Goal: Information Seeking & Learning: Learn about a topic

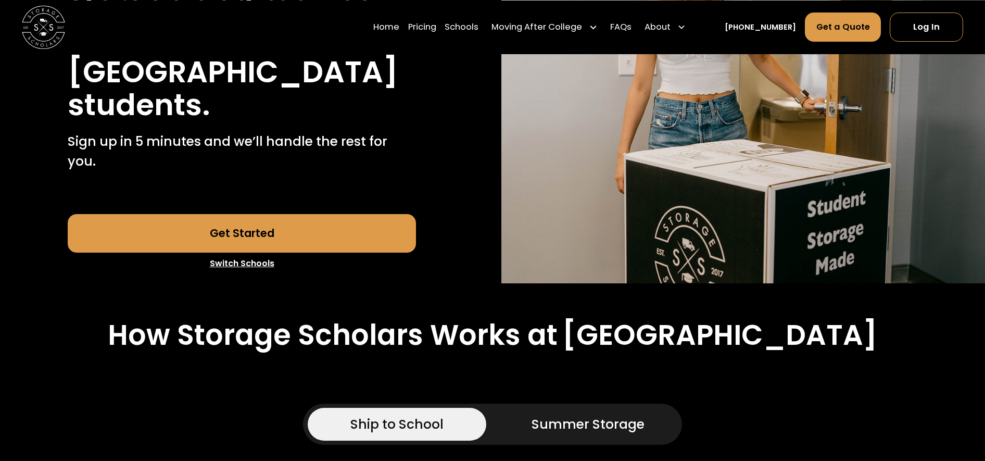
scroll to position [237, 0]
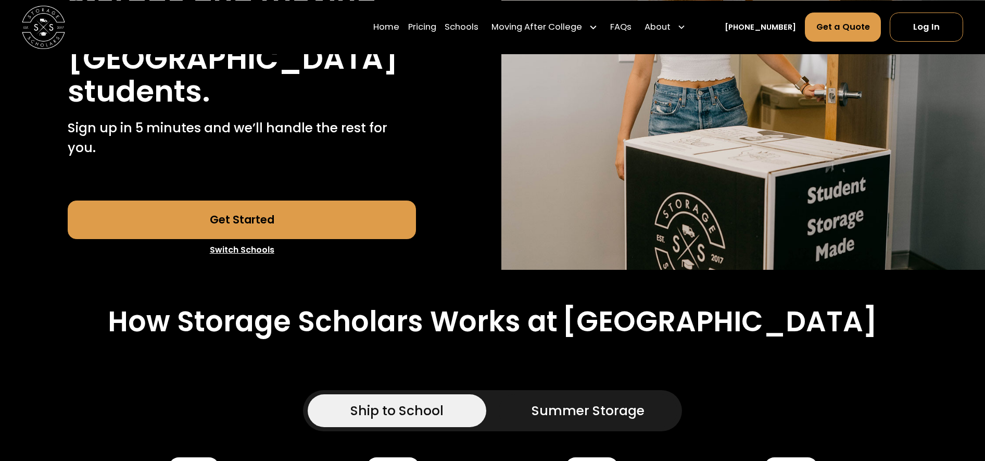
click at [487, 305] on h2 "How Storage Scholars Works at" at bounding box center [333, 322] width 450 height 34
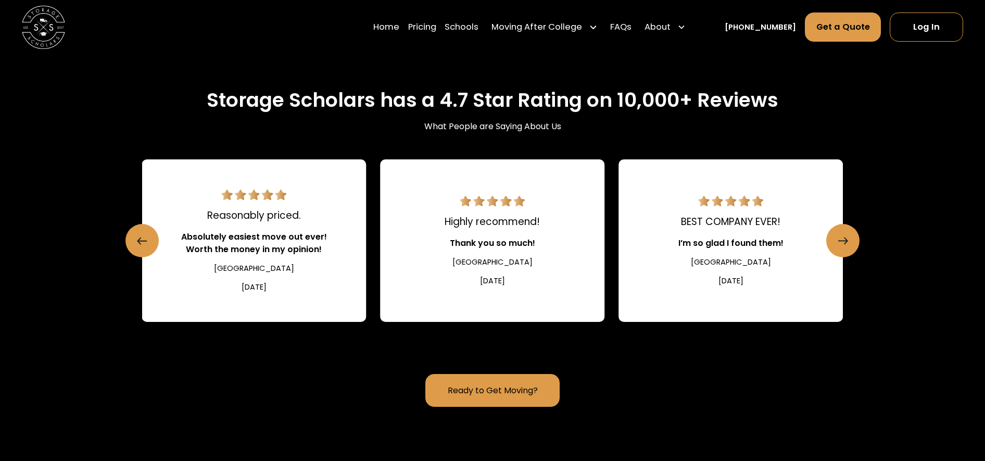
scroll to position [1049, 0]
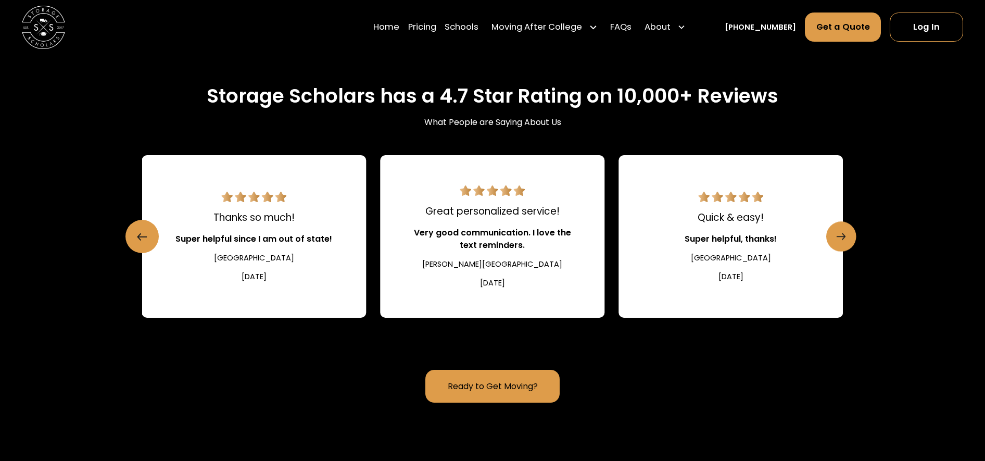
click at [834, 225] on link "Next slide" at bounding box center [841, 237] width 30 height 30
click at [848, 222] on link "Next slide" at bounding box center [841, 237] width 30 height 30
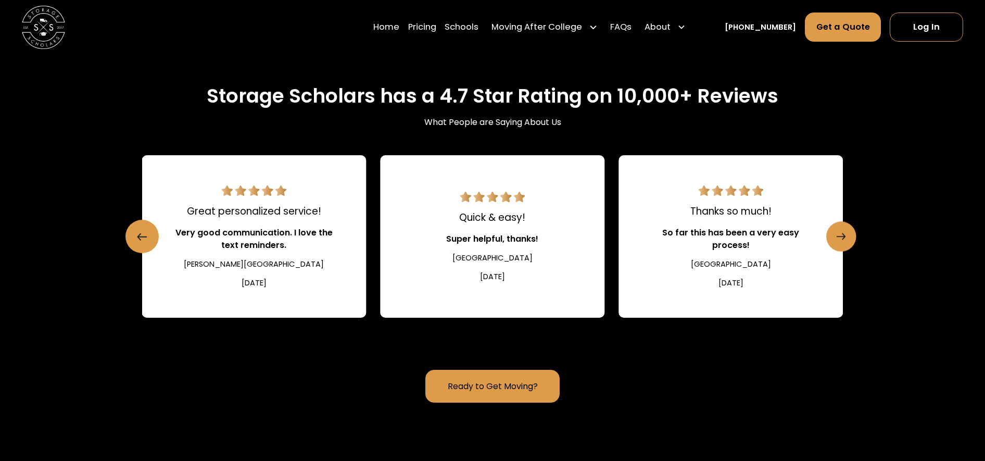
click at [839, 229] on icon "Next slide" at bounding box center [841, 237] width 9 height 17
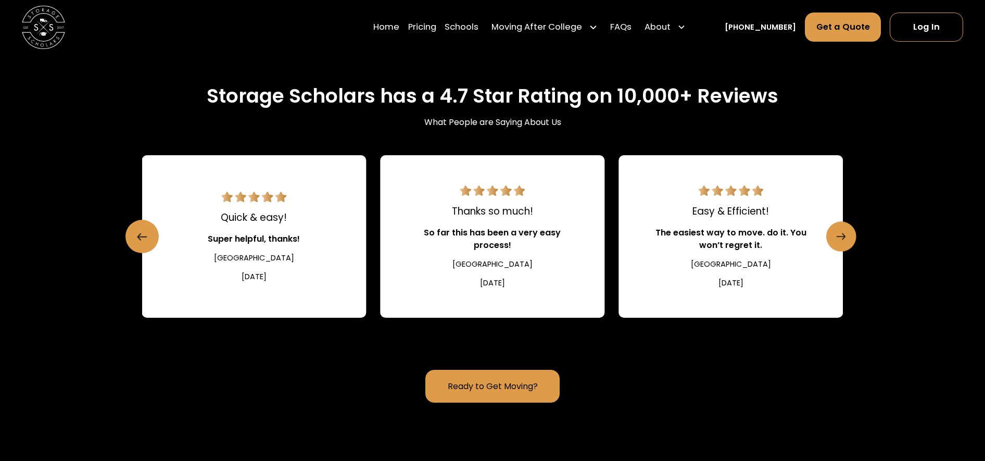
click at [840, 229] on icon "Next slide" at bounding box center [841, 237] width 9 height 17
click at [845, 229] on icon "Next slide" at bounding box center [841, 237] width 9 height 17
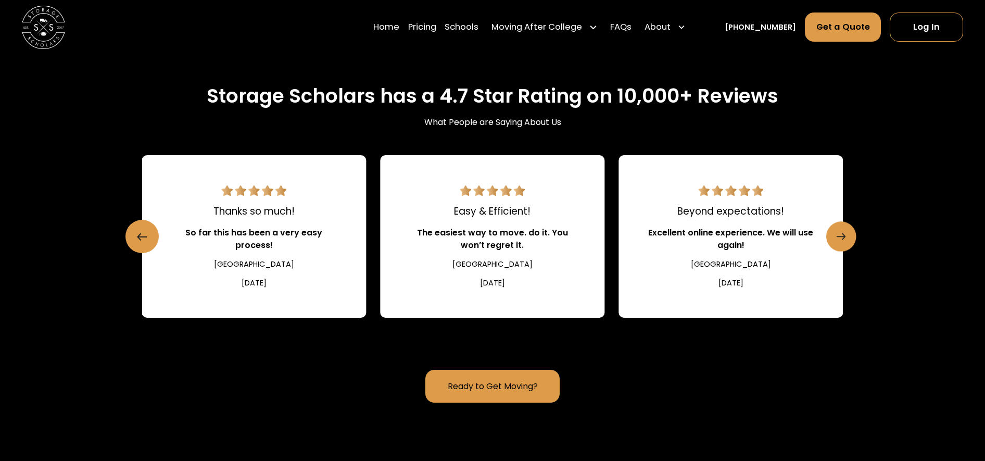
click at [843, 229] on icon "Next slide" at bounding box center [841, 237] width 9 height 17
click at [838, 229] on icon "Next slide" at bounding box center [841, 237] width 9 height 17
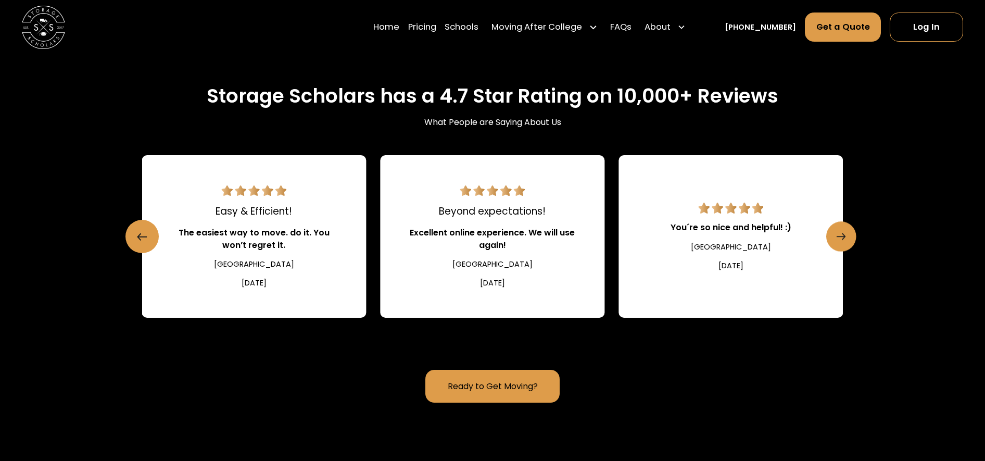
click at [834, 222] on link "Next slide" at bounding box center [841, 237] width 30 height 30
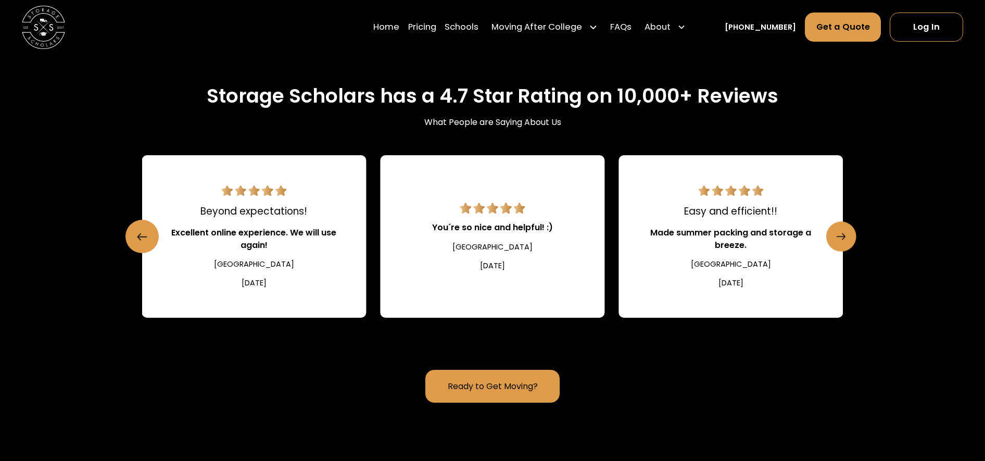
click at [832, 222] on link "Next slide" at bounding box center [841, 237] width 30 height 30
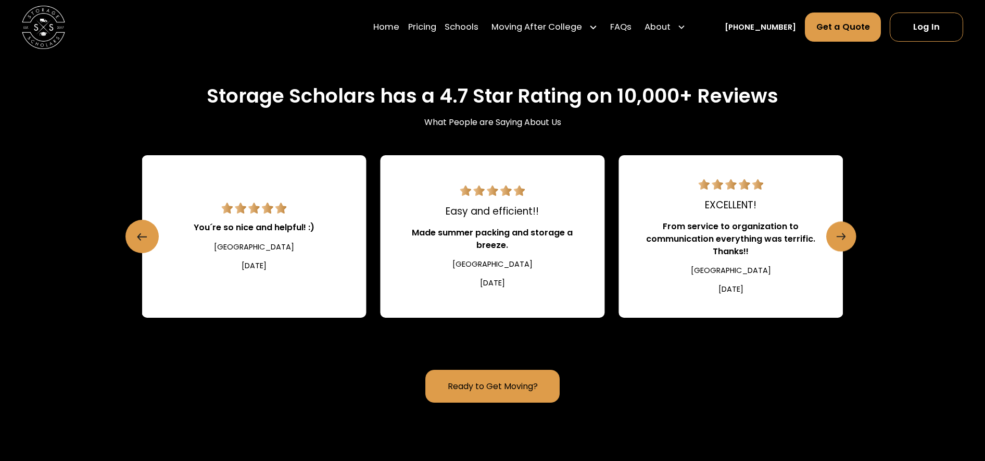
click at [836, 224] on link "Next slide" at bounding box center [841, 237] width 30 height 30
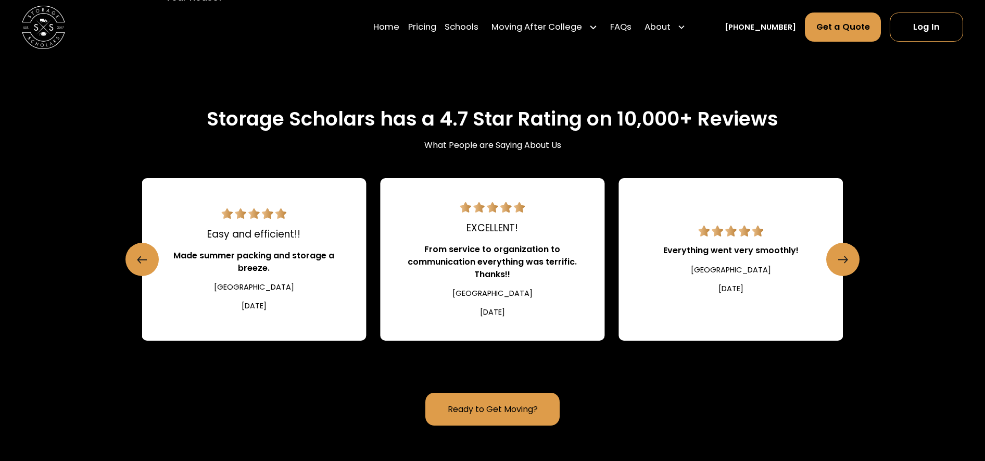
scroll to position [1020, 0]
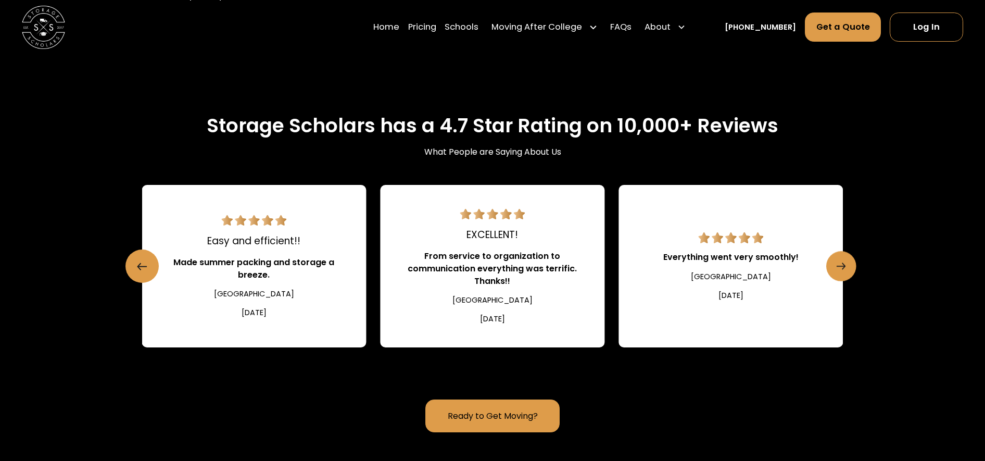
click at [838, 258] on icon "Next slide" at bounding box center [841, 266] width 9 height 17
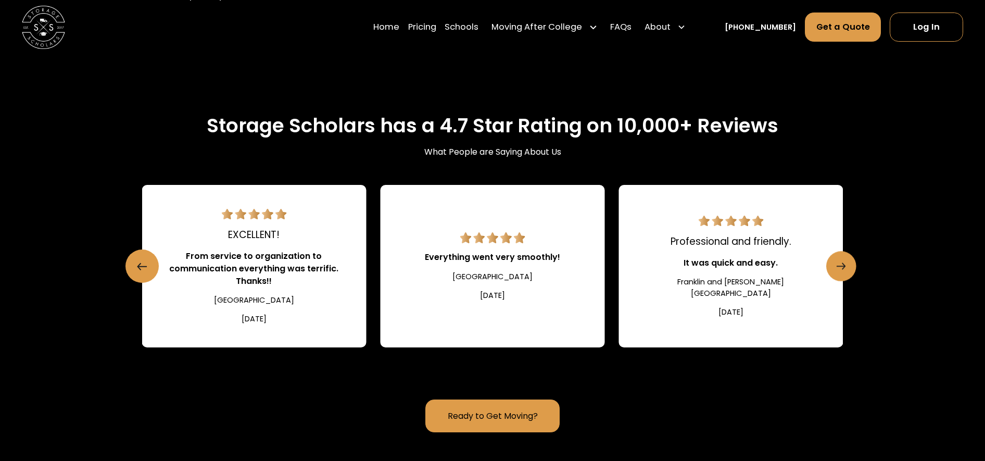
click at [837, 258] on icon "Next slide" at bounding box center [841, 266] width 9 height 17
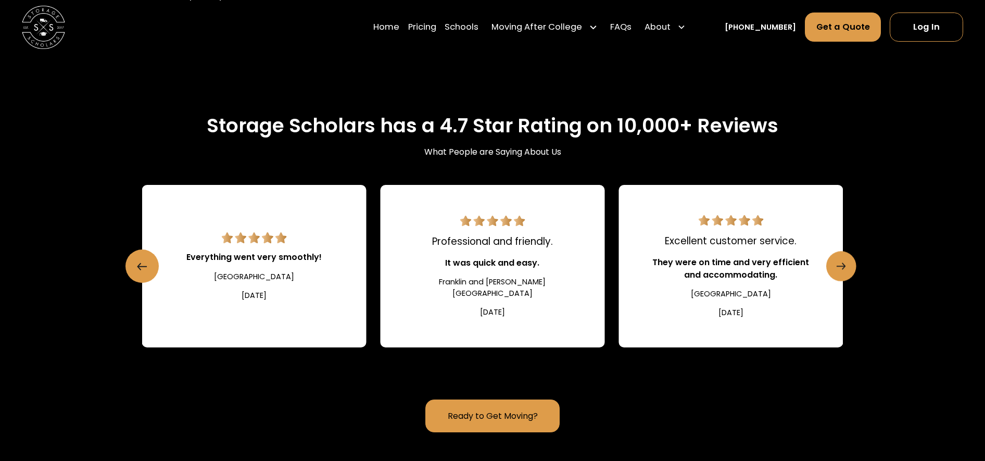
click at [844, 258] on icon "Next slide" at bounding box center [841, 266] width 9 height 17
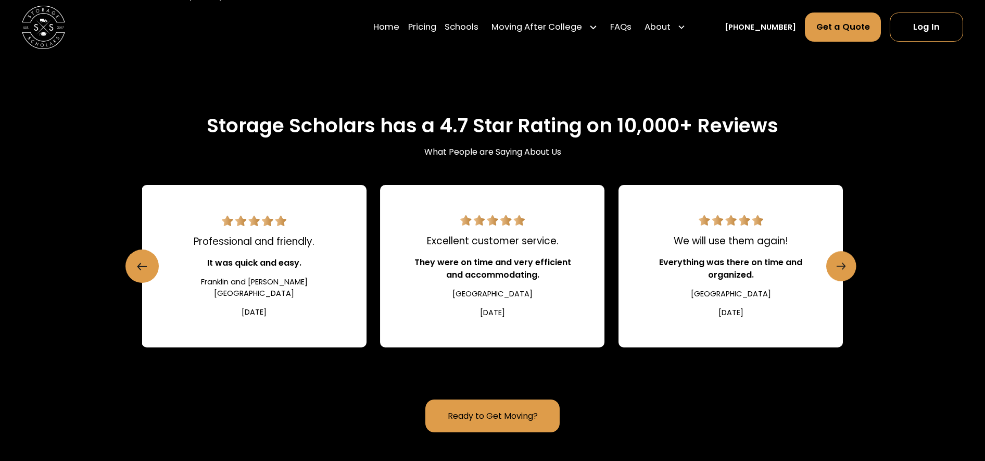
click at [844, 258] on icon "Next slide" at bounding box center [841, 266] width 9 height 17
click at [838, 258] on icon "Next slide" at bounding box center [841, 266] width 9 height 17
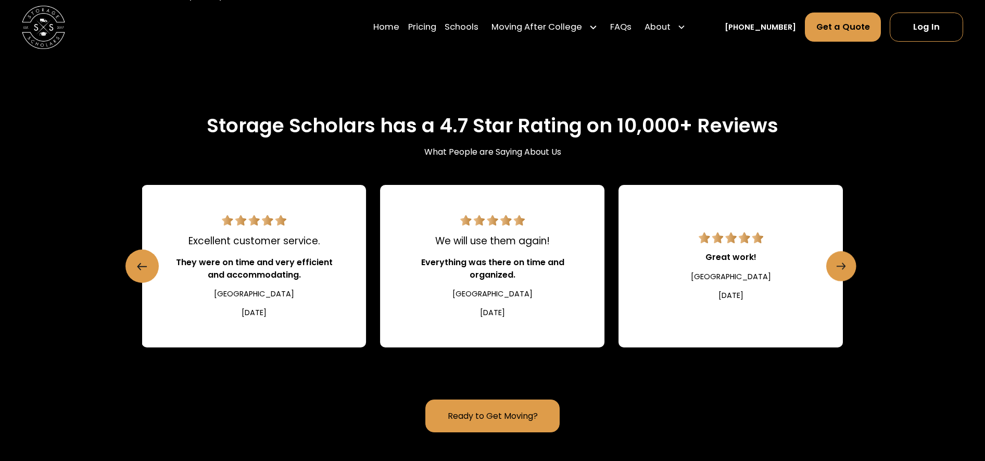
click at [835, 252] on link "Next slide" at bounding box center [841, 267] width 30 height 30
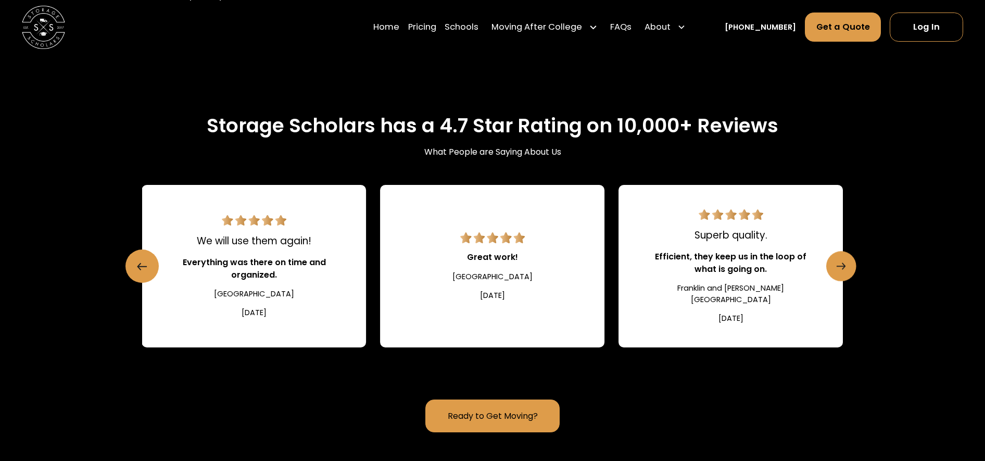
click at [842, 258] on div "Next slide" at bounding box center [841, 266] width 9 height 17
click at [835, 252] on link "Next slide" at bounding box center [841, 267] width 30 height 30
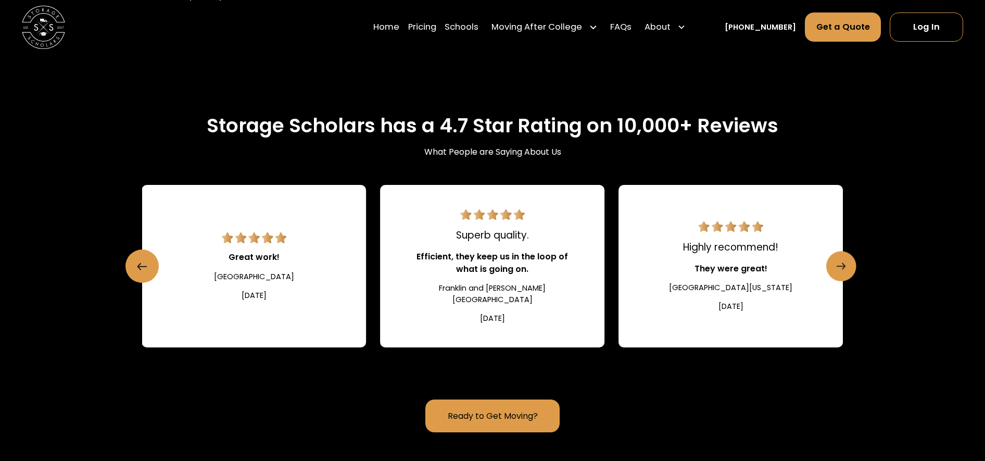
click at [832, 252] on link "Next slide" at bounding box center [841, 267] width 30 height 30
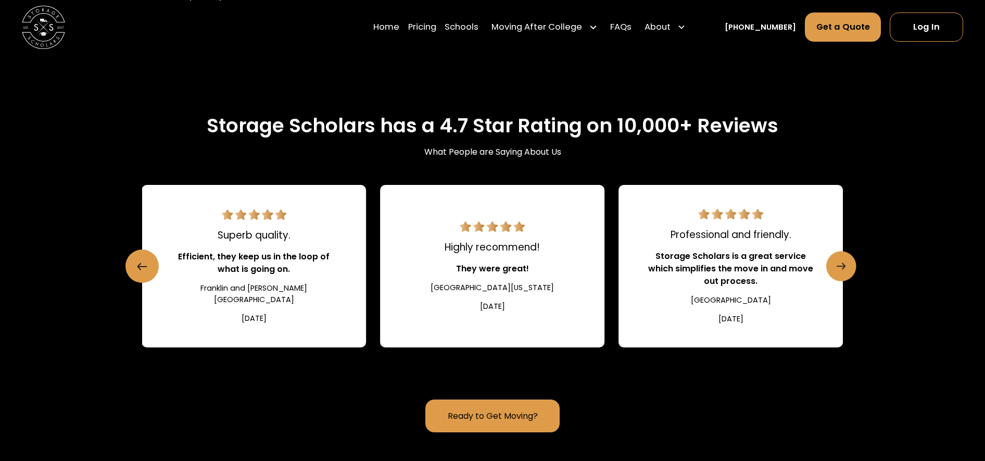
click at [831, 252] on link "Next slide" at bounding box center [841, 267] width 30 height 30
